Goal: Task Accomplishment & Management: Use online tool/utility

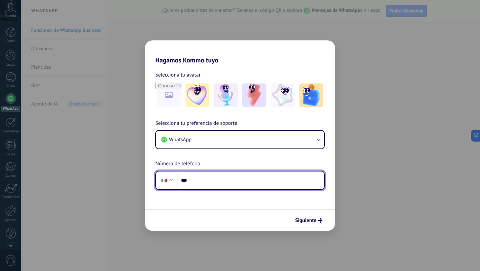
click at [223, 177] on input "***" at bounding box center [251, 180] width 146 height 15
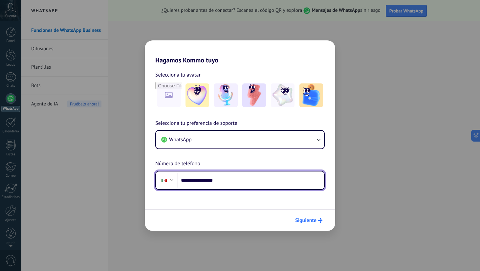
type input "**********"
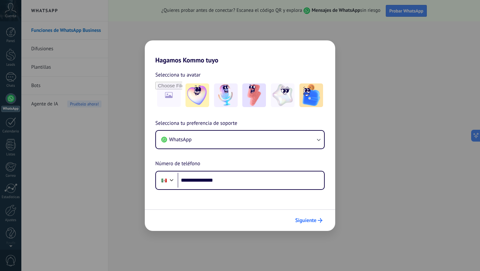
click at [309, 224] on button "Siguiente" at bounding box center [308, 220] width 33 height 11
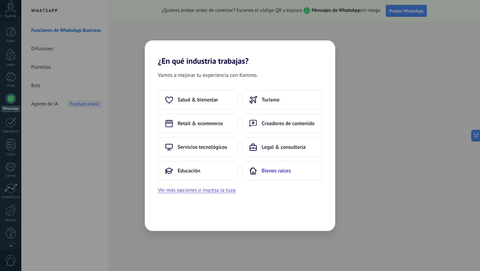
click at [278, 162] on button "Bienes raíces" at bounding box center [282, 171] width 80 height 20
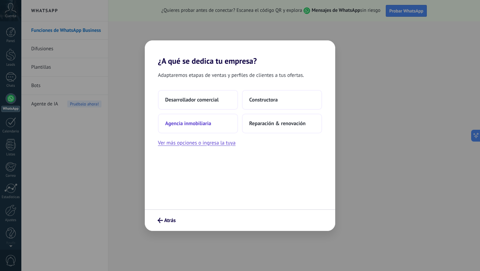
click at [222, 123] on button "Agencia inmobiliaria" at bounding box center [198, 124] width 80 height 20
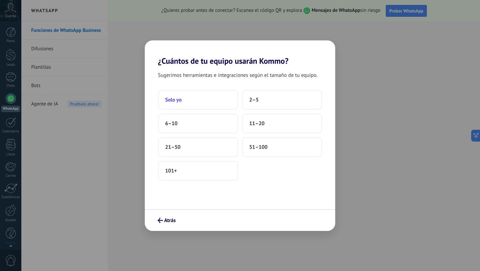
click at [230, 98] on button "Solo yo" at bounding box center [198, 100] width 80 height 20
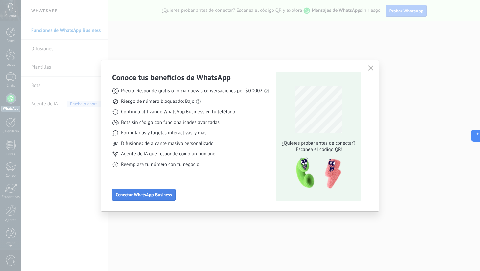
click at [160, 195] on span "Conectar WhatsApp Business" at bounding box center [144, 194] width 56 height 5
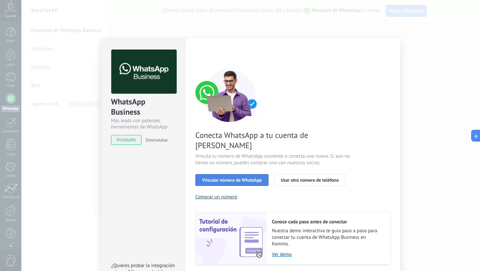
click at [249, 174] on button "Vincular número de WhatsApp" at bounding box center [231, 180] width 73 height 12
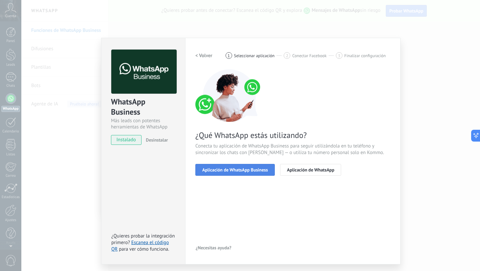
click at [260, 168] on span "Aplicación de WhatsApp Business" at bounding box center [235, 169] width 66 height 5
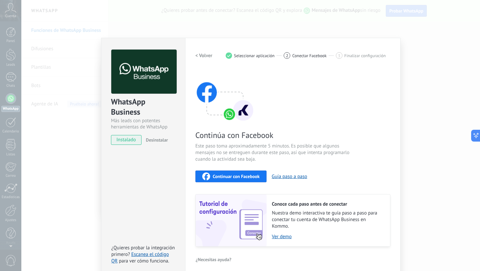
scroll to position [5, 0]
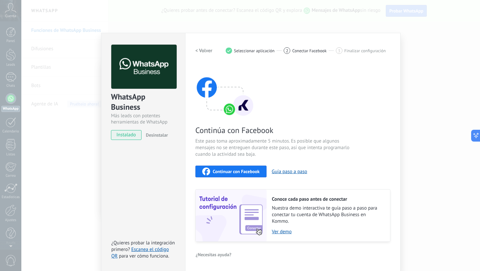
click at [223, 171] on span "Continuar con Facebook" at bounding box center [236, 171] width 47 height 5
click at [33, 24] on div "WhatsApp Business Más leads con potentes herramientas de WhatsApp instalado Des…" at bounding box center [250, 135] width 459 height 271
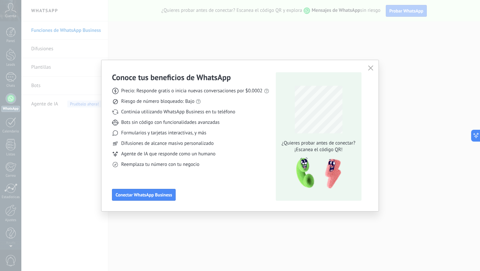
click at [370, 66] on icon "button" at bounding box center [370, 67] width 5 height 5
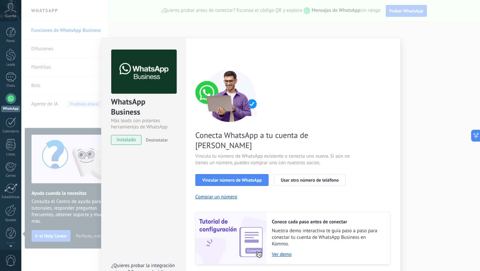
click at [427, 47] on div "WhatsApp Business Más leads con potentes herramientas de WhatsApp instalado Des…" at bounding box center [250, 135] width 459 height 271
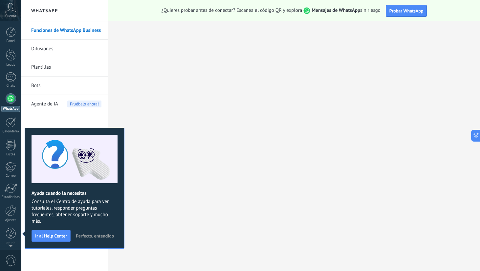
click at [90, 236] on span "Perfecto, entendido" at bounding box center [95, 235] width 38 height 5
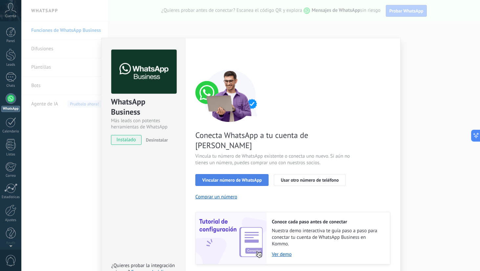
click at [241, 178] on span "Vincular número de WhatsApp" at bounding box center [231, 180] width 59 height 5
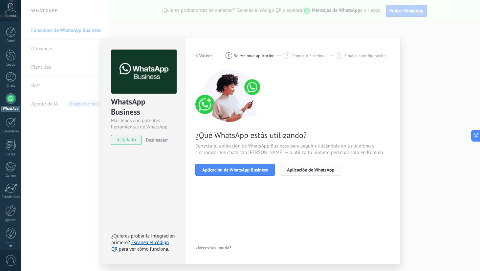
click at [320, 171] on span "Aplicación de WhatsApp" at bounding box center [310, 169] width 47 height 5
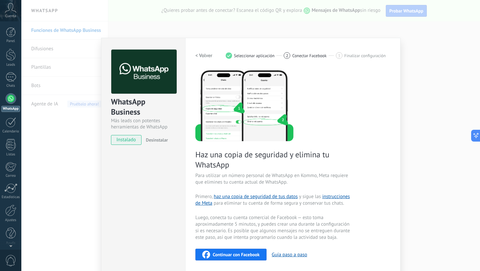
click at [419, 49] on div "WhatsApp Business Más leads con potentes herramientas de WhatsApp instalado Des…" at bounding box center [250, 135] width 459 height 271
